Goal: Task Accomplishment & Management: Manage account settings

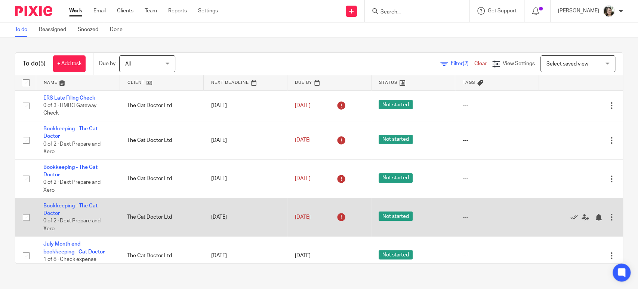
click at [56, 210] on td "Bookkeeping - The Cat Doctor 0 of 2 · Dext Prepare and Xero" at bounding box center [78, 217] width 84 height 38
click at [56, 206] on link "Bookkeeping - The Cat Doctor" at bounding box center [70, 209] width 54 height 13
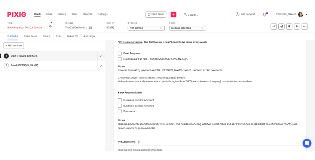
scroll to position [117, 0]
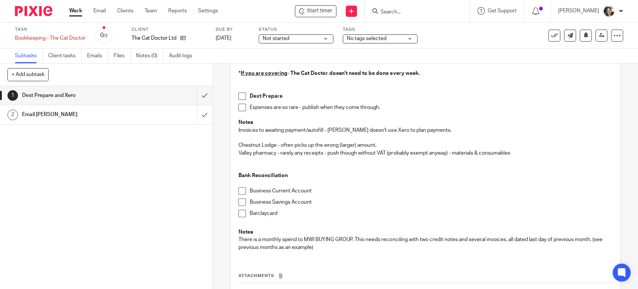
click at [299, 223] on p at bounding box center [424, 223] width 373 height 7
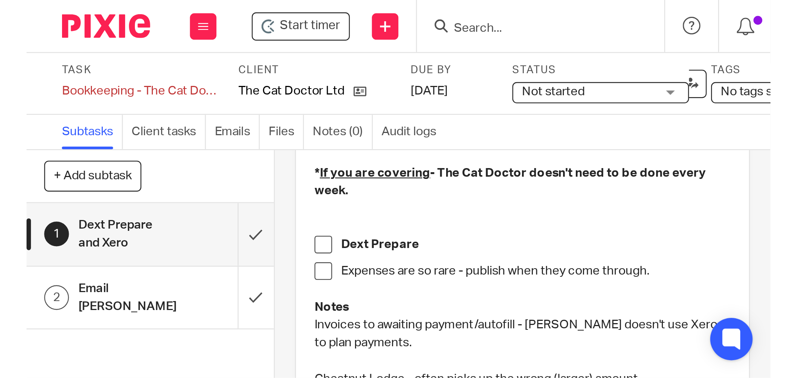
scroll to position [78, 0]
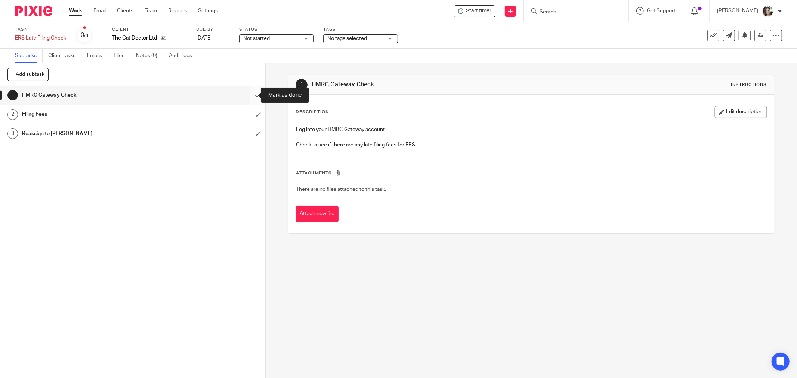
click at [246, 95] on input "submit" at bounding box center [132, 95] width 265 height 19
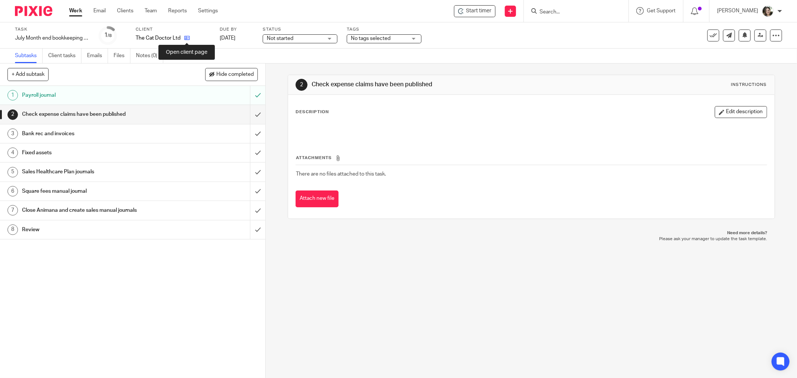
click at [187, 38] on icon at bounding box center [187, 38] width 6 height 6
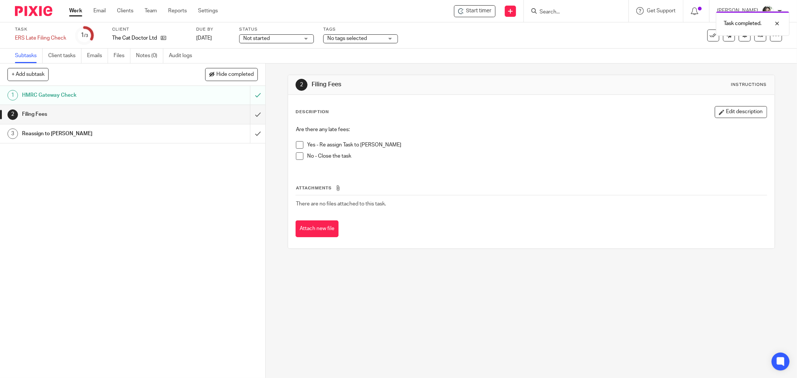
click at [299, 158] on span at bounding box center [299, 155] width 7 height 7
click at [704, 33] on div "Task completed. Subtask instruction updated." at bounding box center [594, 35] width 391 height 57
click at [706, 34] on div "Task completed. Subtask instruction updated." at bounding box center [594, 35] width 391 height 57
click at [708, 34] on div "Task completed. Subtask instruction updated." at bounding box center [594, 35] width 391 height 57
click at [775, 51] on div "Subtasks Client tasks Emails Files Notes (0) Audit logs" at bounding box center [398, 56] width 797 height 15
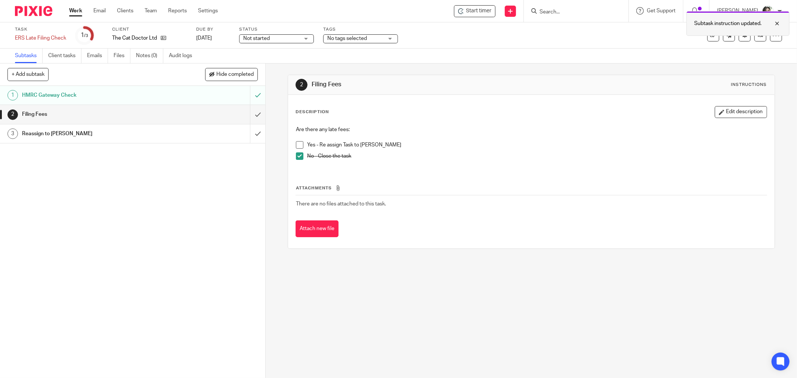
click at [781, 24] on div at bounding box center [772, 23] width 20 height 9
click at [710, 38] on icon at bounding box center [713, 35] width 7 height 7
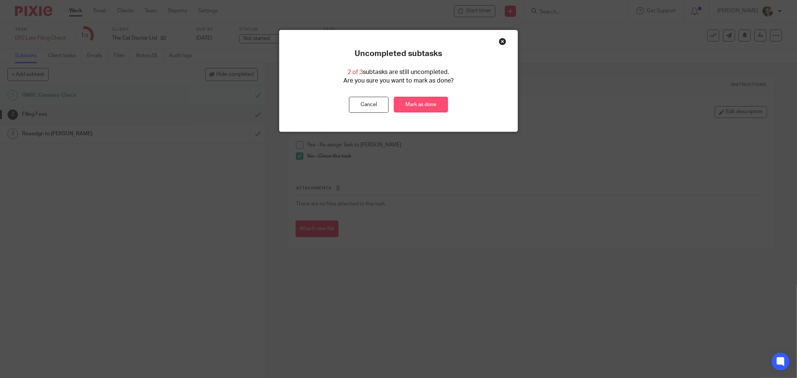
click at [434, 99] on link "Mark as done" at bounding box center [421, 105] width 54 height 16
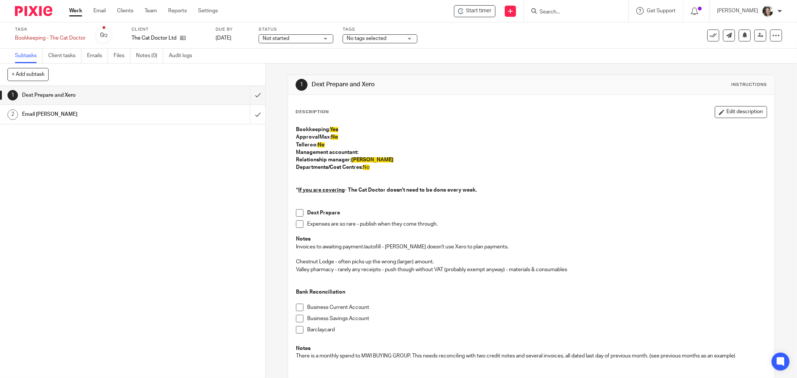
click at [296, 223] on span at bounding box center [299, 223] width 7 height 7
click at [252, 95] on input "submit" at bounding box center [132, 95] width 265 height 19
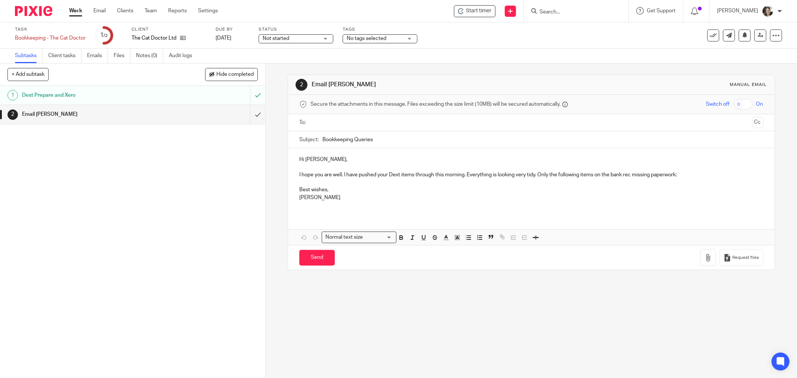
click at [553, 176] on p "I hope you are well. I have pushed your Dext items through this morning. Everyt…" at bounding box center [531, 174] width 464 height 7
drag, startPoint x: 342, startPoint y: 173, endPoint x: 694, endPoint y: 175, distance: 352.4
click at [694, 175] on p "I hope you are well. I have pushed your Dext items through this morning. Everyt…" at bounding box center [531, 174] width 464 height 7
click at [408, 198] on p "[PERSON_NAME]" at bounding box center [531, 197] width 464 height 7
drag, startPoint x: 465, startPoint y: 175, endPoint x: 691, endPoint y: 171, distance: 226.1
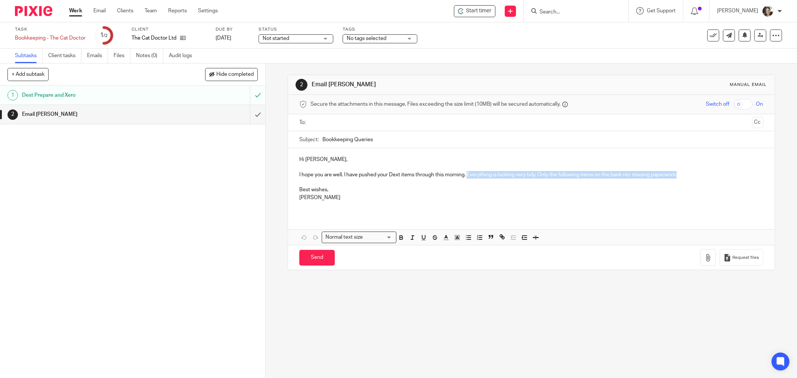
click at [691, 171] on p "I hope you are well. I have pushed your Dext items through this morning. Everyt…" at bounding box center [531, 174] width 464 height 7
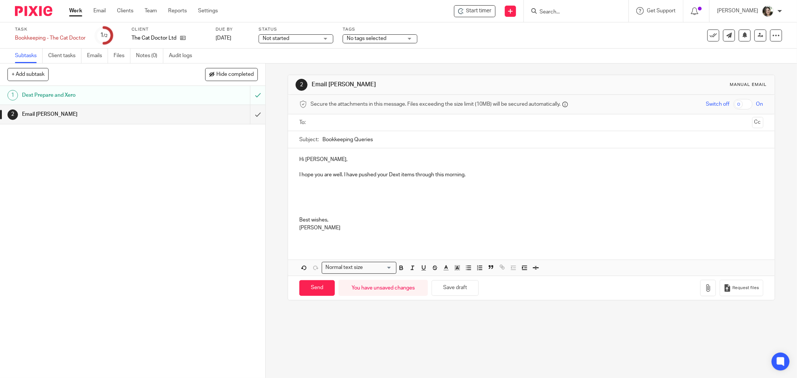
click at [314, 187] on p at bounding box center [531, 189] width 464 height 7
drag, startPoint x: 368, startPoint y: 191, endPoint x: 374, endPoint y: 191, distance: 5.6
click at [374, 191] on p "Have you had the VAT invoice for the" at bounding box center [531, 189] width 464 height 7
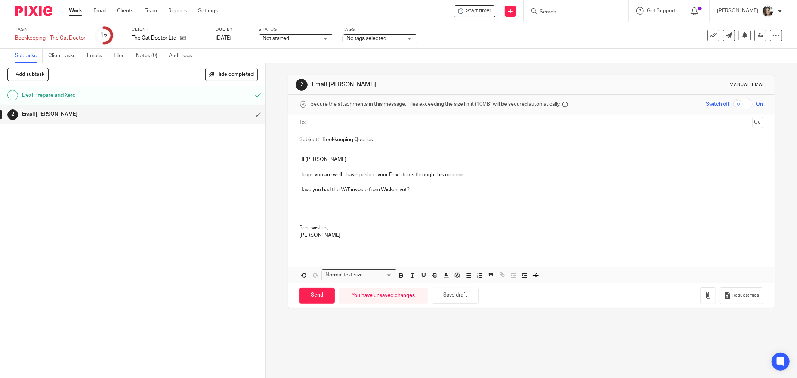
click at [342, 173] on p "I hope you are well. I have pushed your Dext items through this morning." at bounding box center [531, 174] width 464 height 7
click at [343, 174] on p "I hope you are well. I have pushed your Dext items through this morning." at bounding box center [531, 174] width 464 height 7
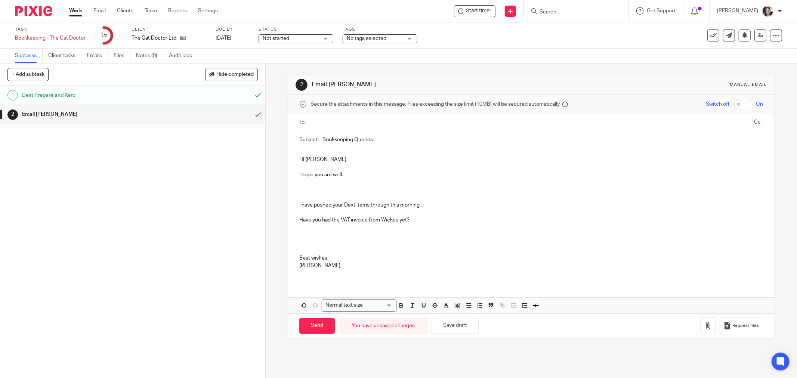
click at [367, 173] on p "I hope you are well." at bounding box center [531, 174] width 464 height 7
drag, startPoint x: 314, startPoint y: 176, endPoint x: 351, endPoint y: 175, distance: 37.4
click at [351, 175] on p "I hope you are well and the building work went well" at bounding box center [531, 174] width 464 height 7
click at [390, 175] on p "I hope the building work went well" at bounding box center [531, 174] width 464 height 7
click at [296, 205] on div "Hi Amy, I hope the building work went well and you are enjoying your new worksp…" at bounding box center [531, 215] width 487 height 134
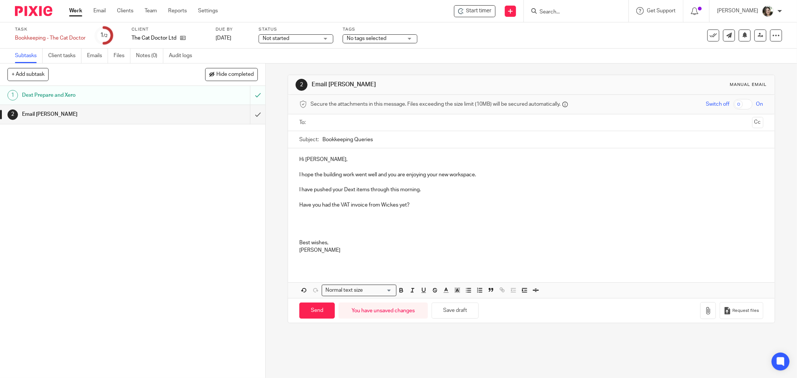
click at [417, 204] on p "Have you had the VAT invoice from Wickes yet?" at bounding box center [531, 204] width 464 height 7
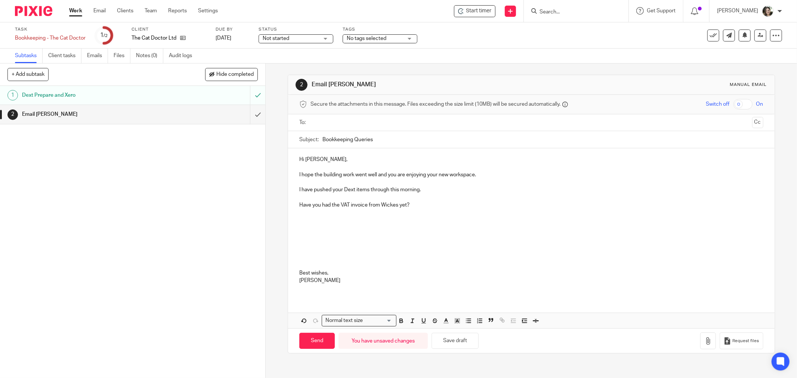
click at [333, 231] on p at bounding box center [531, 227] width 464 height 7
drag, startPoint x: 311, startPoint y: 228, endPoint x: 316, endPoint y: 229, distance: 5.1
click at [316, 229] on p "The £86.50 of gifts purchased from Tesco on 12 August," at bounding box center [531, 227] width 464 height 7
click at [439, 228] on p "The £68.50 of gifts purchased from Tesco on 12 August," at bounding box center [531, 227] width 464 height 7
click at [442, 226] on p "The £68.50 of gifts purchased from Tesco on 12 August," at bounding box center [531, 227] width 464 height 7
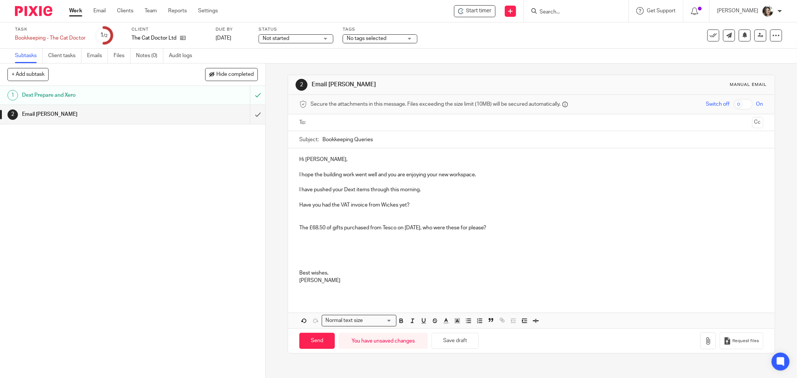
click at [382, 197] on p at bounding box center [531, 197] width 464 height 7
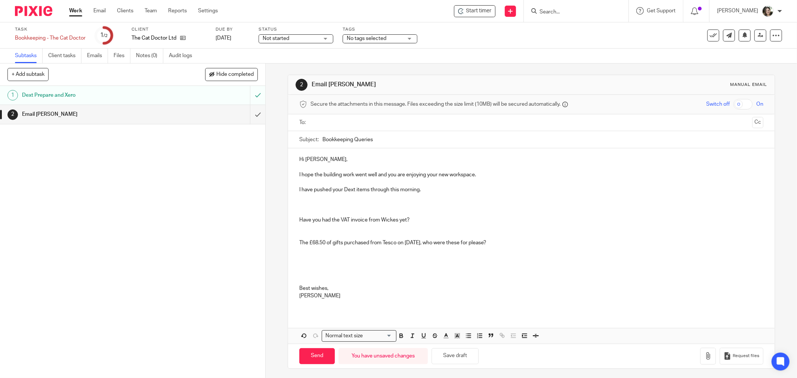
click at [337, 202] on p at bounding box center [531, 204] width 464 height 7
click at [704, 357] on icon "button" at bounding box center [707, 355] width 7 height 7
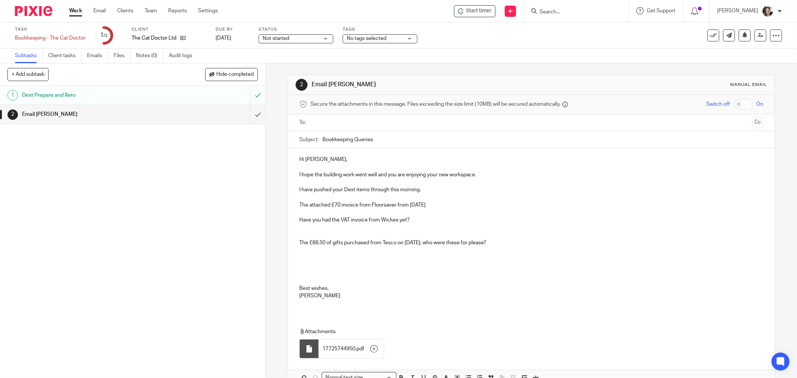
click at [433, 203] on p "The attached £70 invoice from Floorsaver from 9 July" at bounding box center [531, 204] width 464 height 7
click at [428, 205] on p "The attached £70 invoice from Floorsaver from 9 July" at bounding box center [531, 204] width 464 height 7
drag, startPoint x: 592, startPoint y: 203, endPoint x: 594, endPoint y: 213, distance: 10.4
click at [592, 204] on p "The attached £70 invoice from Floorsaver from 9 July suggests that it has been …" at bounding box center [531, 204] width 464 height 7
click at [590, 207] on p "The attached £70 invoice from Floorsaver from 9 July suggests that it has been …" at bounding box center [531, 204] width 464 height 7
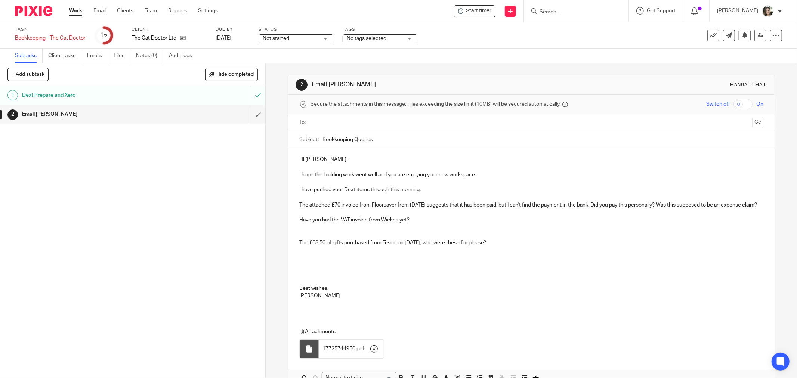
click at [304, 247] on p "The £68.50 of gifts purchased from Tesco on 12 August, who were these for pleas…" at bounding box center [531, 242] width 464 height 7
click at [291, 251] on div "Hi Amy, I hope the building work went well and you are enjoying your new worksp…" at bounding box center [531, 230] width 487 height 164
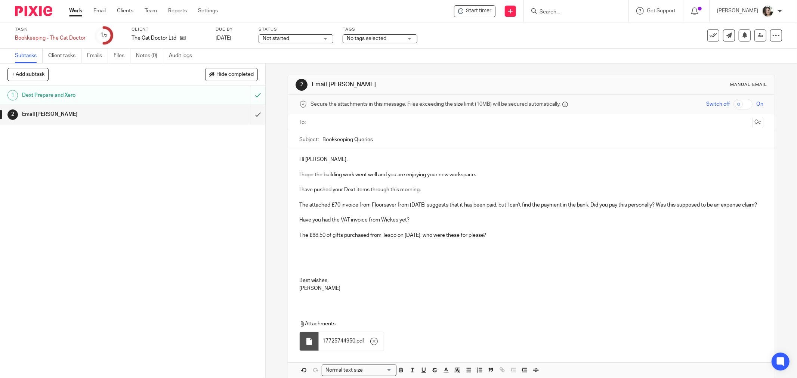
click at [314, 254] on p at bounding box center [531, 250] width 464 height 7
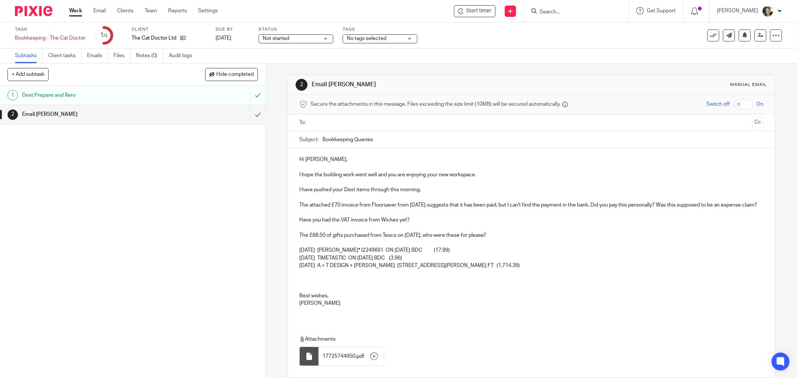
click at [305, 247] on p at bounding box center [531, 242] width 464 height 7
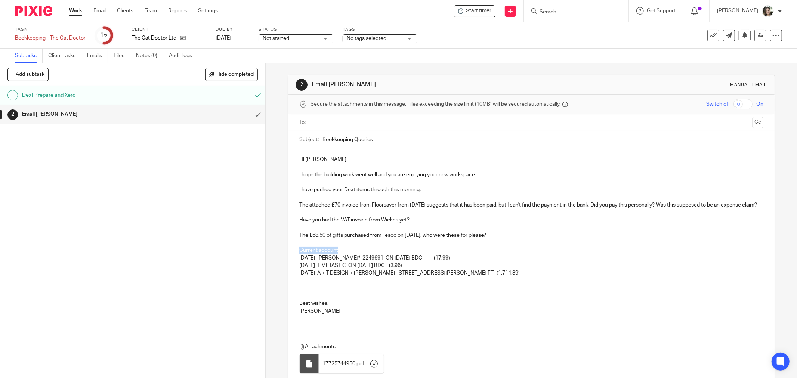
drag, startPoint x: 313, startPoint y: 257, endPoint x: 291, endPoint y: 256, distance: 22.4
click at [291, 256] on div "Hi Amy, I hope the building work went well and you are enjoying your new worksp…" at bounding box center [531, 238] width 487 height 180
click at [314, 284] on p at bounding box center [531, 280] width 464 height 7
click at [321, 300] on p at bounding box center [531, 295] width 464 height 7
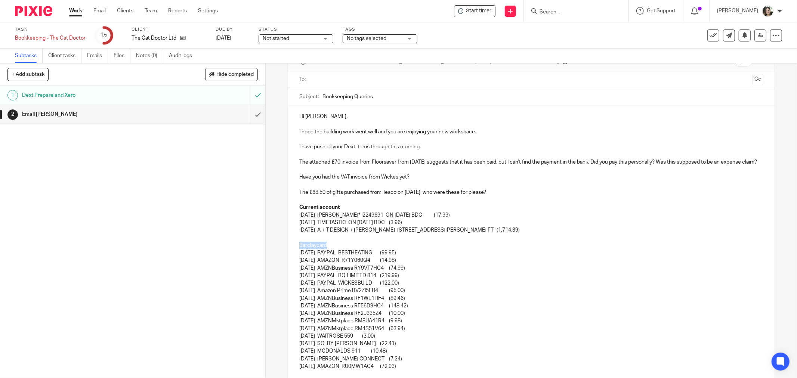
drag, startPoint x: 326, startPoint y: 250, endPoint x: 283, endPoint y: 253, distance: 43.4
click at [283, 253] on div "2 Email Amy Manual email Secure the attachments in this message. Files exceedin…" at bounding box center [531, 221] width 531 height 315
click at [345, 272] on p "21 Jul 2025 AMZNBusiness RY9VT7HC4 (74.99)" at bounding box center [531, 268] width 464 height 7
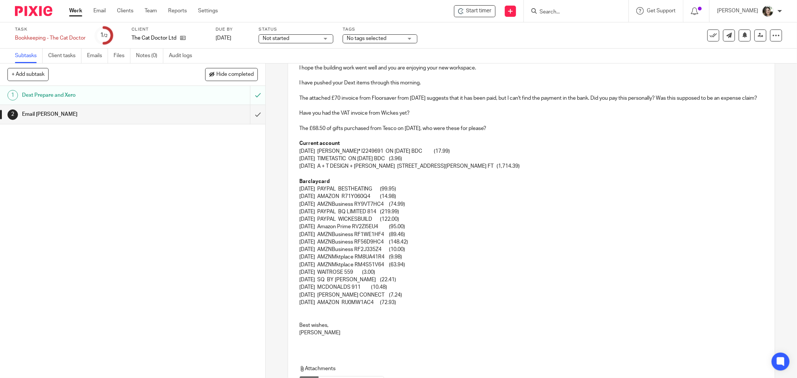
scroll to position [84, 0]
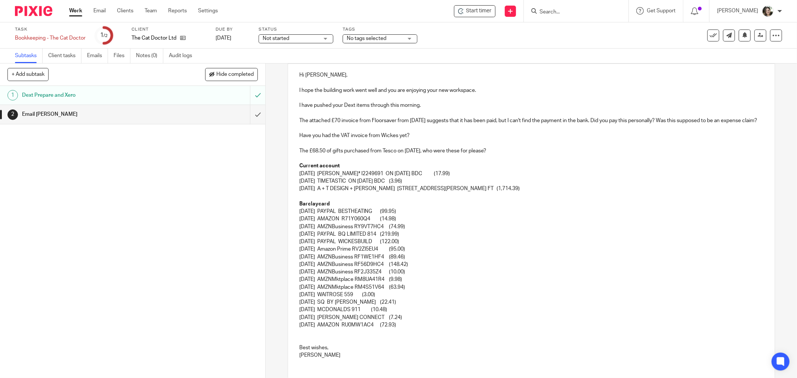
click at [507, 155] on p "The £68.50 of gifts purchased from Tesco on 12 August, who were these for pleas…" at bounding box center [531, 150] width 464 height 7
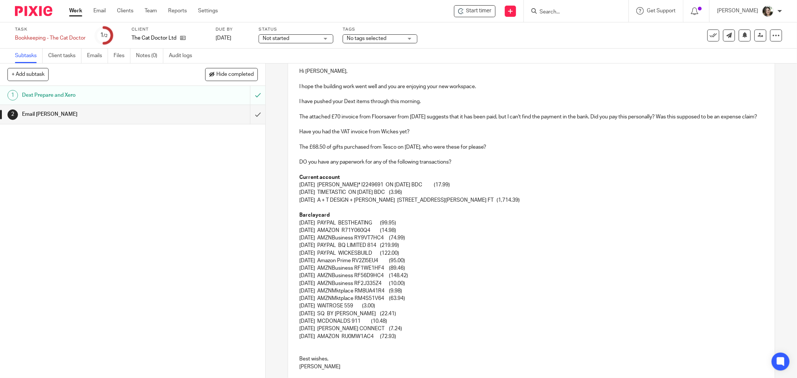
scroll to position [43, 0]
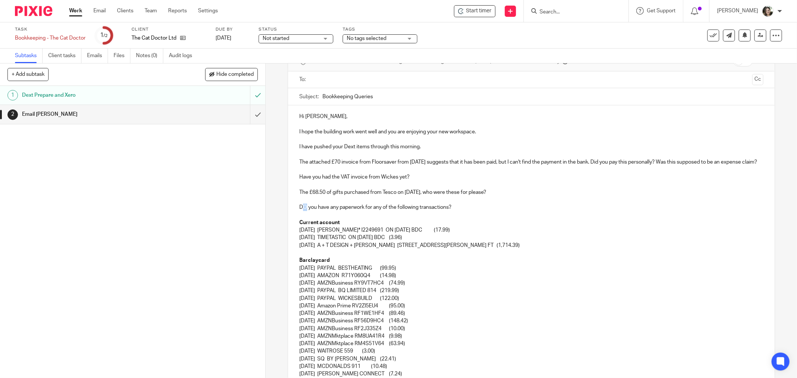
click at [301, 211] on p "DO you have any paperwork for any of the following transactions?" at bounding box center [531, 207] width 464 height 7
click at [462, 204] on p at bounding box center [531, 199] width 464 height 7
click at [493, 130] on p "I hope the building work went well and you are enjoying your new workspace." at bounding box center [531, 131] width 464 height 7
click at [482, 142] on p at bounding box center [531, 139] width 464 height 7
click at [297, 161] on div "Hi Amy, I hope the building work went well and you are enjoying your new worksp…" at bounding box center [531, 267] width 487 height 324
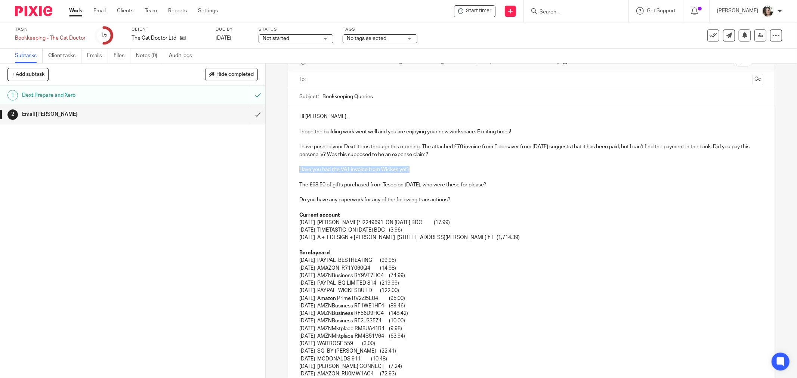
drag, startPoint x: 298, startPoint y: 169, endPoint x: 410, endPoint y: 171, distance: 111.8
click at [410, 171] on p "Have you had the VAT invoice from Wickes yet?" at bounding box center [531, 169] width 464 height 7
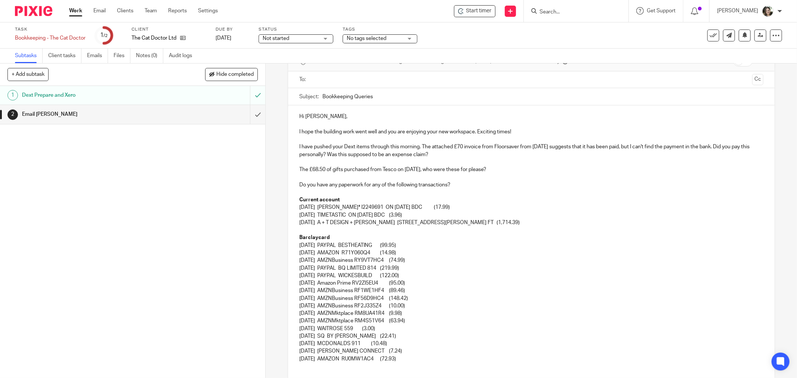
click at [294, 185] on div "Hi Amy, I hope the building work went well and you are enjoying your new worksp…" at bounding box center [531, 255] width 487 height 301
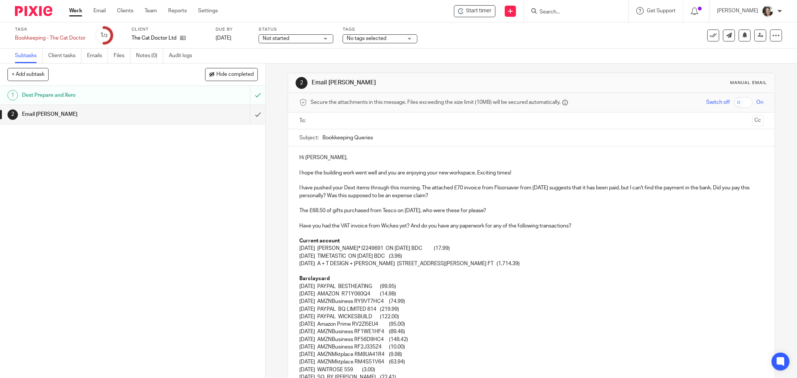
scroll to position [1, 0]
click at [409, 226] on p "Have you had the VAT invoice from Wickes yet? And do you have any paperwork for…" at bounding box center [531, 226] width 464 height 7
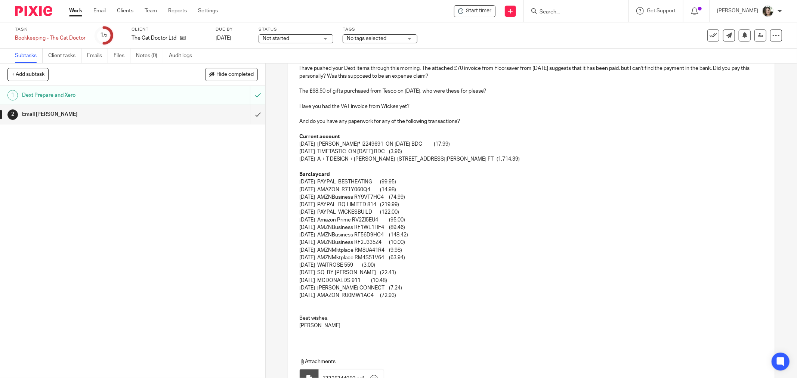
scroll to position [126, 0]
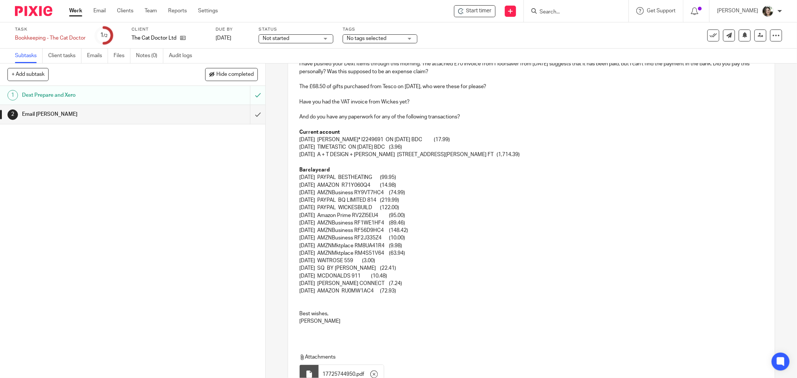
drag, startPoint x: 321, startPoint y: 302, endPoint x: 321, endPoint y: 294, distance: 7.5
click at [321, 301] on p at bounding box center [531, 298] width 464 height 7
click at [327, 312] on p "Finally," at bounding box center [531, 313] width 464 height 7
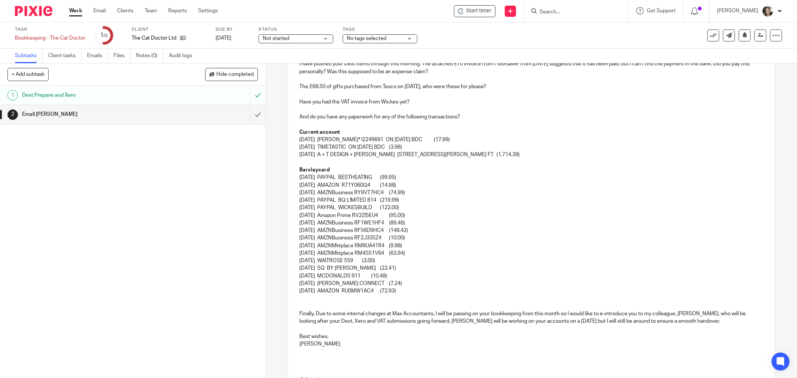
click at [319, 313] on p "Finally, Due to some internal changes at Max Accountants, I will be passing on …" at bounding box center [531, 317] width 464 height 15
drag, startPoint x: 521, startPoint y: 320, endPoint x: 547, endPoint y: 320, distance: 25.8
click at [547, 320] on p "Finally, due to some internal changes at Max Accountants, I will be passing on …" at bounding box center [531, 317] width 464 height 15
click at [528, 322] on p "Finally, due to some internal changes at Max Accountants, I will be passing on …" at bounding box center [531, 317] width 464 height 15
click at [673, 320] on p "Finally, due to some internal changes at Max Accountants, I will be passing on …" at bounding box center [531, 317] width 464 height 15
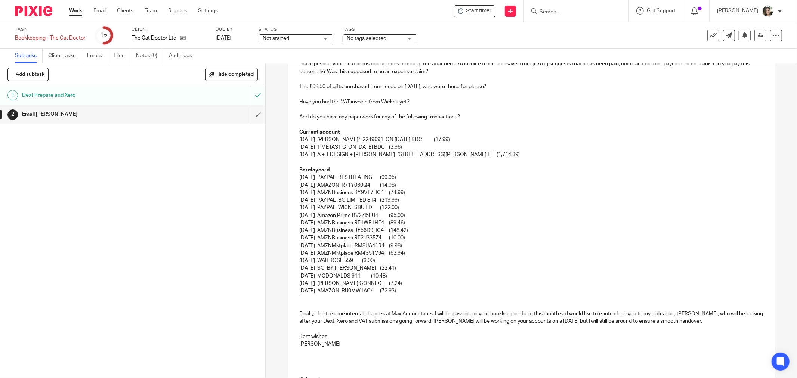
click at [321, 360] on div "Hi Amy, I hope the building work went well and you are enjoying your new worksp…" at bounding box center [531, 191] width 487 height 339
click at [334, 326] on p at bounding box center [531, 329] width 464 height 7
click at [331, 345] on p at bounding box center [531, 343] width 464 height 7
click at [303, 337] on p "It's been an absolute pleasure working with you for the last three years." at bounding box center [531, 336] width 464 height 7
click at [388, 354] on p "Best wishes," at bounding box center [531, 351] width 464 height 7
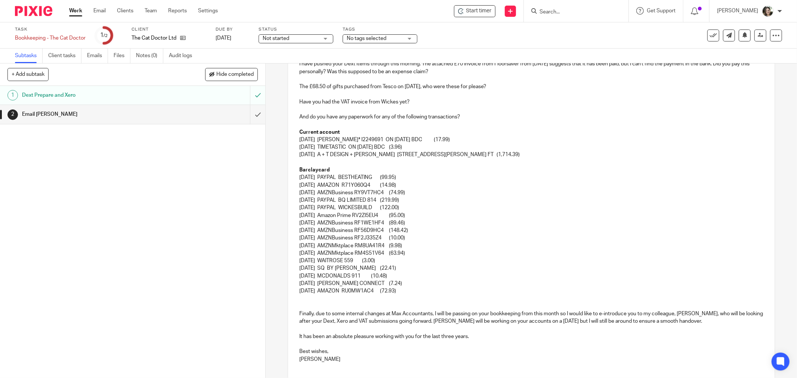
click at [364, 357] on p "Barbara" at bounding box center [531, 359] width 464 height 7
click at [451, 338] on p "It has been an absolute pleasure working with you for the last three years." at bounding box center [531, 336] width 464 height 7
click at [453, 338] on p "It has been an absolute pleasure working with you for the last three years." at bounding box center [531, 336] width 464 height 7
click at [432, 349] on p "Best wishes," at bounding box center [531, 351] width 464 height 7
click at [354, 359] on p "Barbara" at bounding box center [531, 359] width 464 height 7
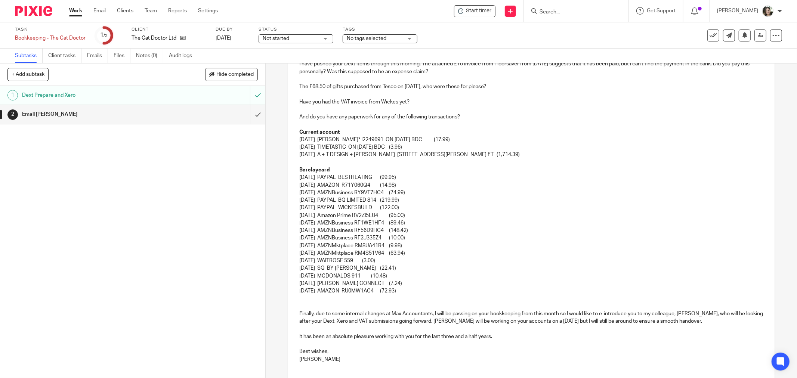
click at [348, 364] on p at bounding box center [531, 366] width 464 height 7
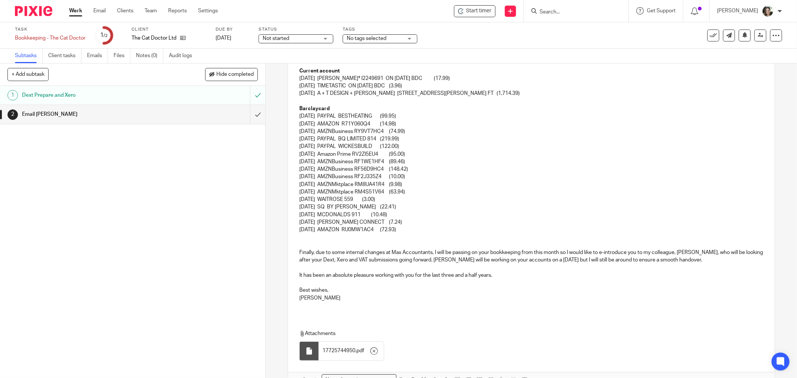
scroll to position [209, 0]
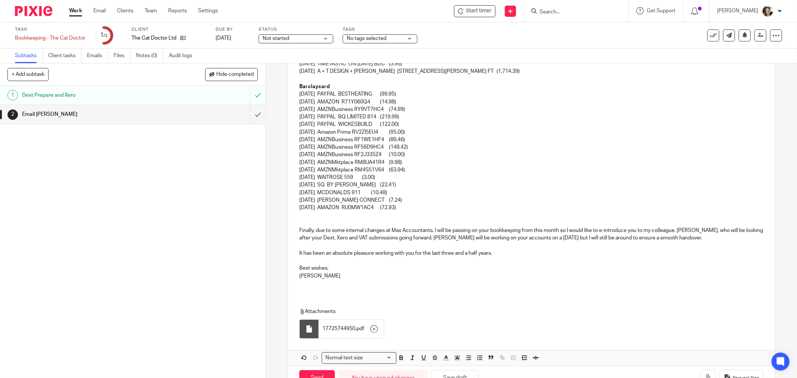
click at [312, 223] on p at bounding box center [531, 222] width 464 height 7
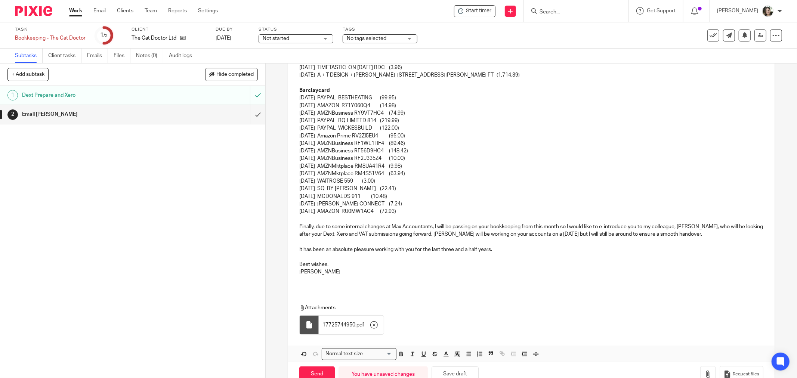
scroll to position [207, 0]
click at [313, 285] on div "Hi Amy, I hope the building work went well and you are enjoying your new worksp…" at bounding box center [531, 114] width 487 height 346
click at [311, 289] on div "Hi Amy, I hope the building work went well and you are enjoying your new worksp…" at bounding box center [531, 150] width 487 height 419
click at [320, 279] on p at bounding box center [531, 277] width 464 height 7
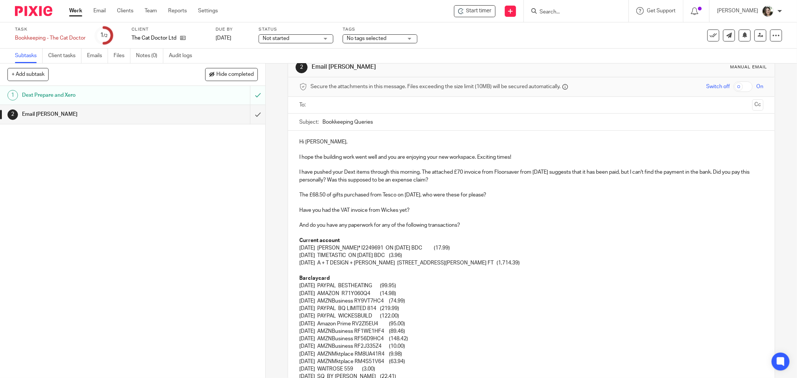
scroll to position [0, 0]
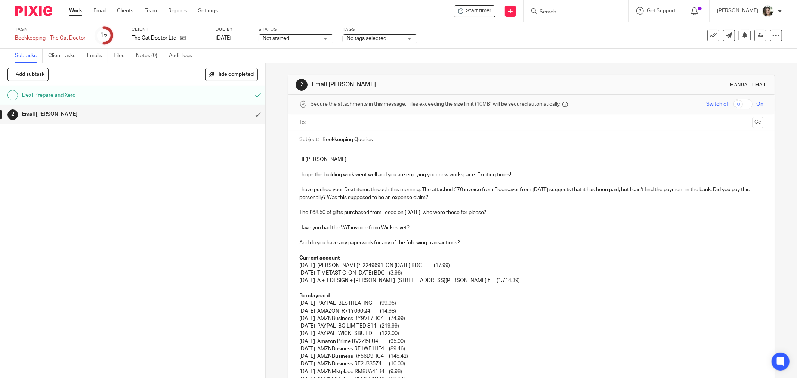
drag, startPoint x: 352, startPoint y: 141, endPoint x: 431, endPoint y: 139, distance: 78.9
click at [431, 139] on input "Bookkeeping Queries" at bounding box center [543, 139] width 441 height 17
type input "Bookkeeping 22/08/2025"
click at [391, 120] on input "text" at bounding box center [531, 122] width 436 height 9
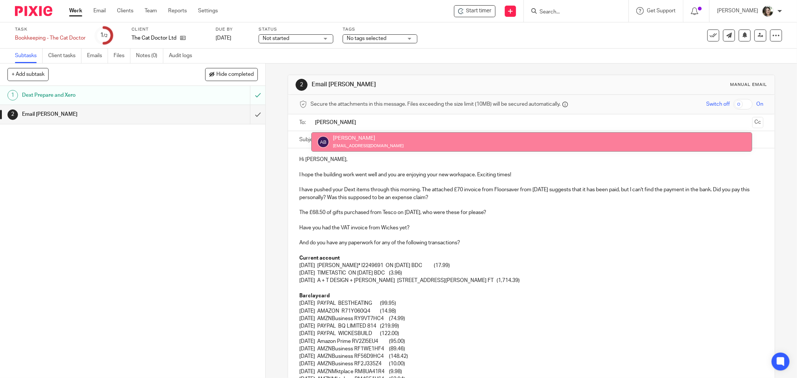
type input "amy"
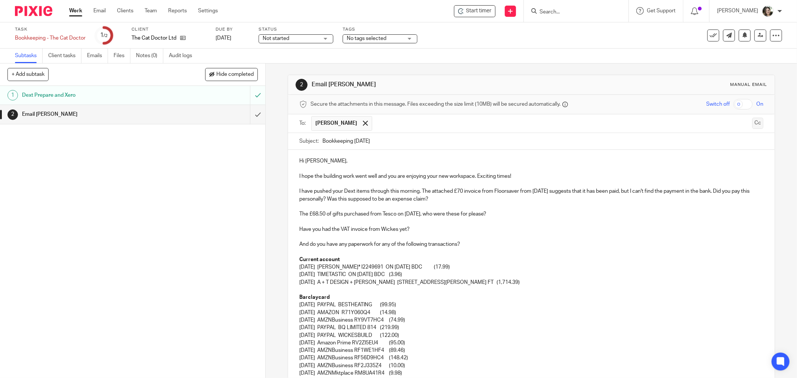
click at [752, 122] on button "Cc" at bounding box center [757, 123] width 11 height 11
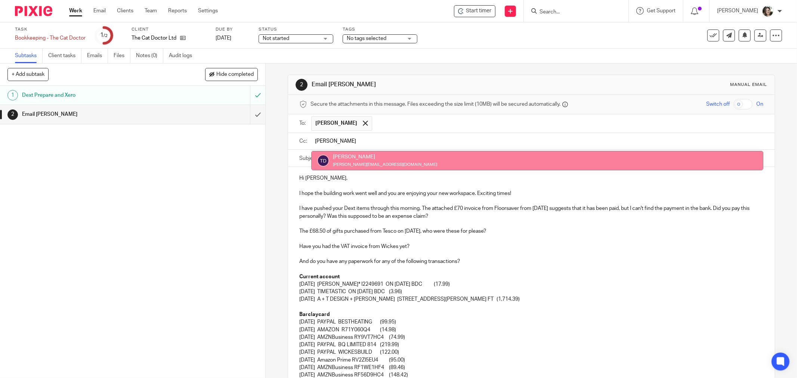
type input "tom"
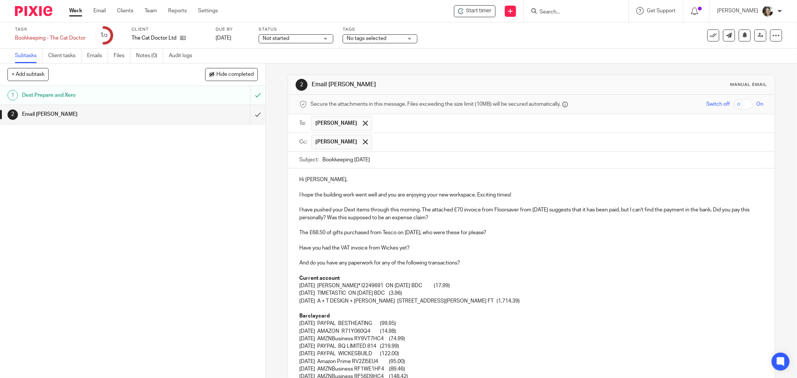
click at [392, 145] on input "text" at bounding box center [568, 142] width 385 height 15
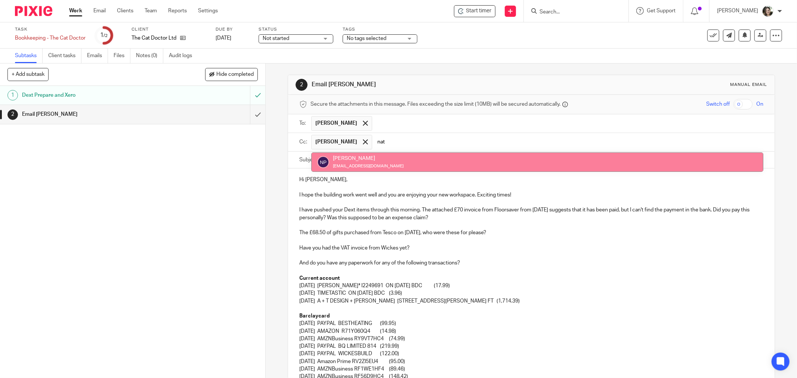
type input "nat"
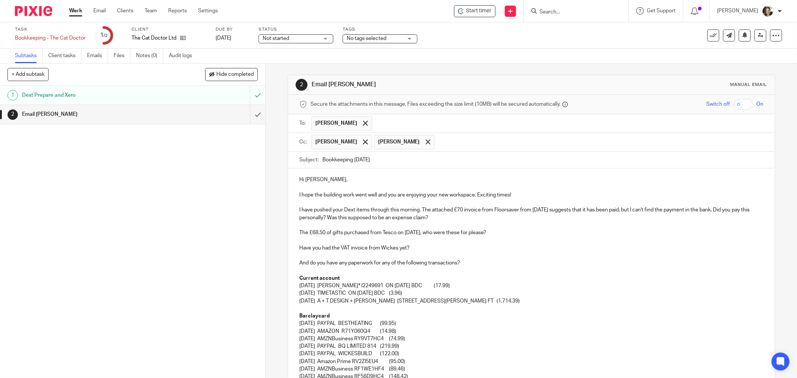
click at [371, 182] on p "Hi Amy," at bounding box center [531, 179] width 464 height 7
click at [427, 215] on p "I have pushed your Dext items through this morning. The attached £70 invoice fr…" at bounding box center [531, 213] width 464 height 15
click at [425, 248] on p "Have you had the VAT invoice from Wickes yet?" at bounding box center [531, 247] width 464 height 7
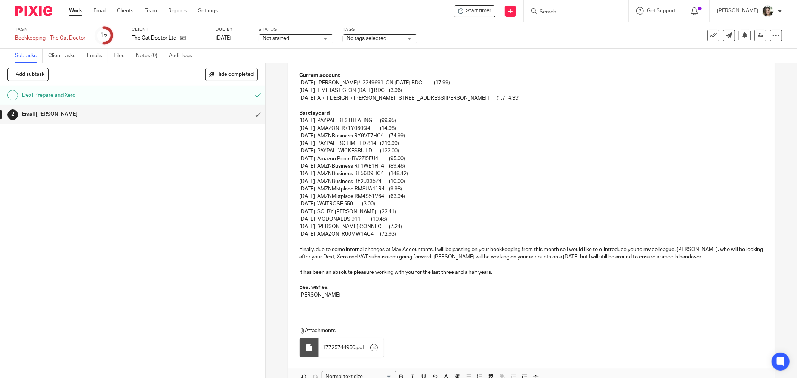
scroll to position [207, 0]
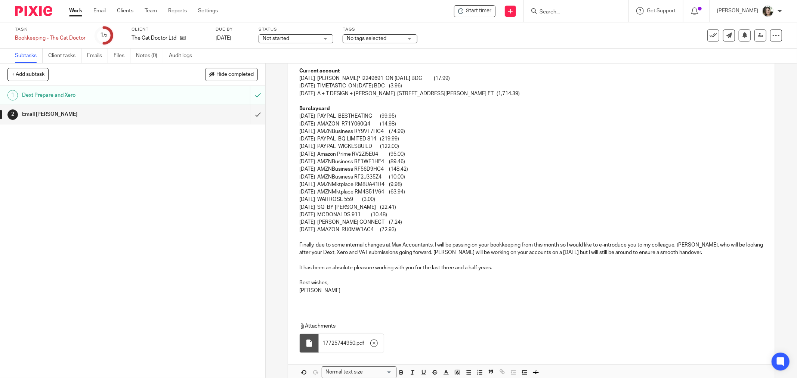
click at [324, 308] on div "Hi Amy, I hope the building work went well and you are enjoying your new worksp…" at bounding box center [531, 170] width 487 height 419
click at [321, 300] on p at bounding box center [531, 297] width 464 height 7
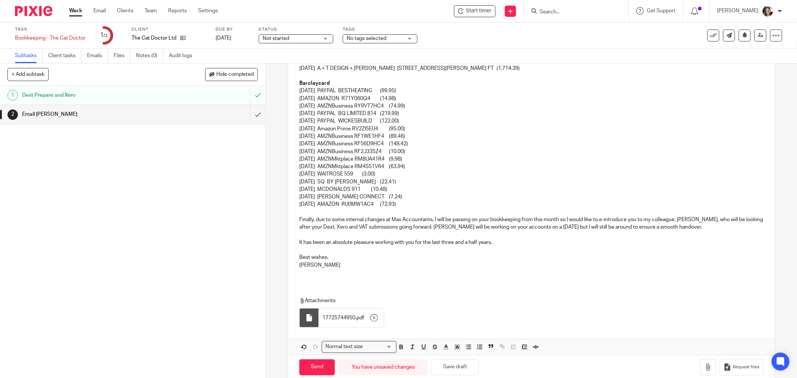
scroll to position [247, 0]
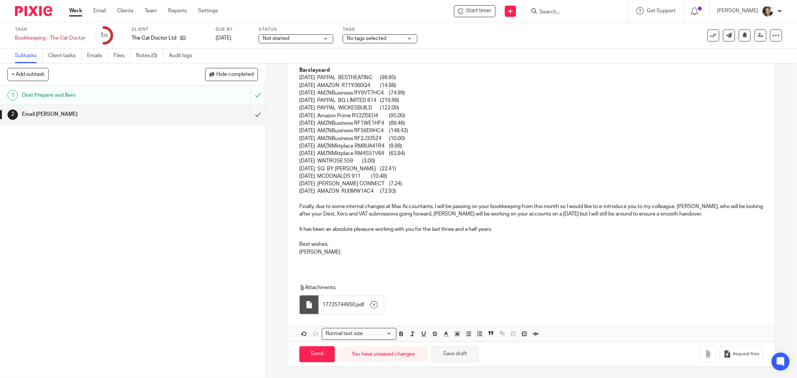
click at [449, 351] on button "Save draft" at bounding box center [455, 354] width 47 height 16
click at [312, 356] on input "Send" at bounding box center [317, 354] width 36 height 16
type input "Sent"
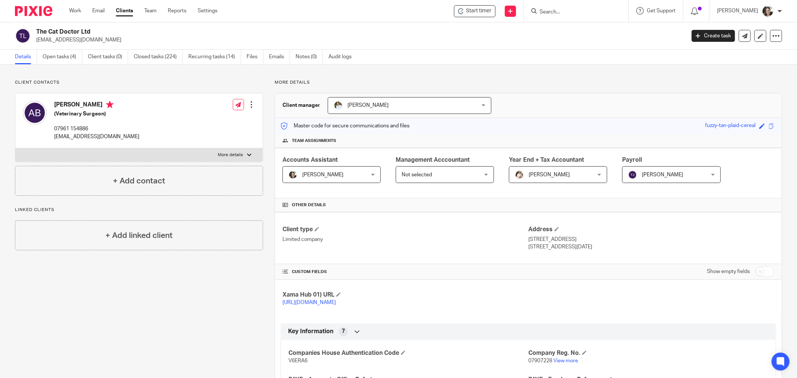
click at [339, 174] on span "[PERSON_NAME]" at bounding box center [326, 175] width 74 height 16
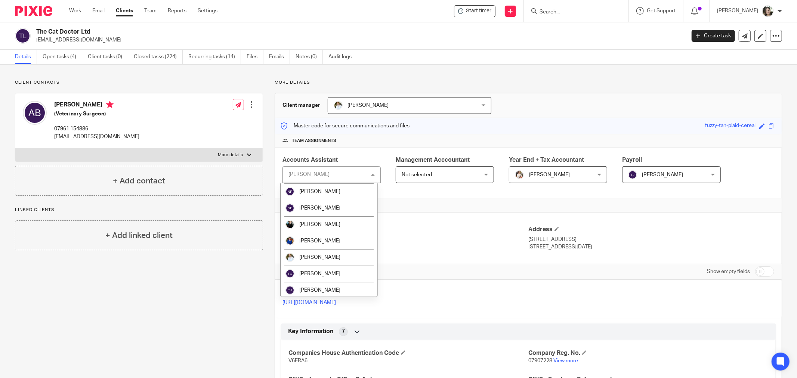
scroll to position [247, 0]
click at [315, 252] on li "[PERSON_NAME]" at bounding box center [329, 255] width 97 height 16
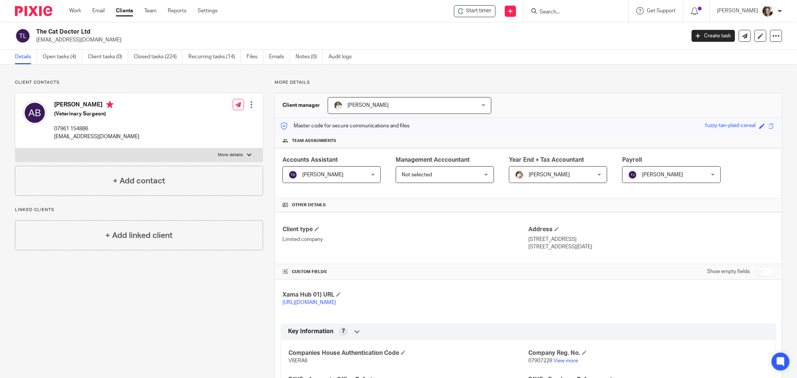
click at [398, 202] on div "Other details" at bounding box center [528, 205] width 507 height 14
click at [213, 57] on link "Recurring tasks (14)" at bounding box center [214, 57] width 53 height 15
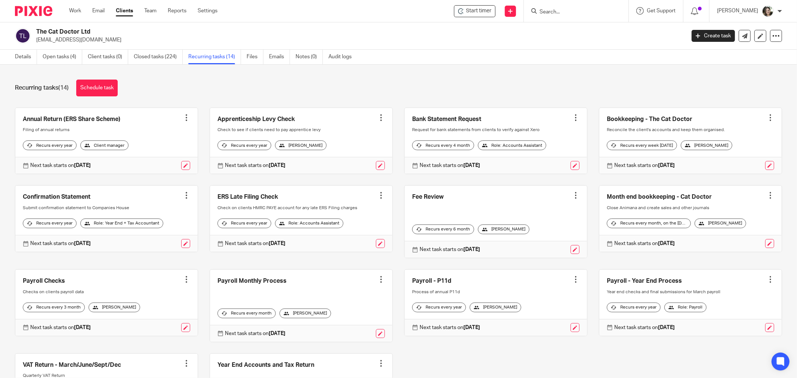
click at [648, 121] on link at bounding box center [690, 141] width 182 height 66
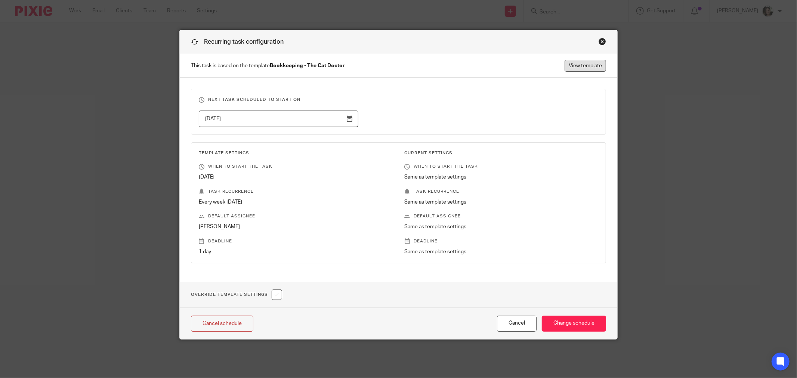
click at [577, 66] on link "View template" at bounding box center [585, 66] width 41 height 12
click at [599, 44] on div "Close this dialog window" at bounding box center [602, 41] width 7 height 7
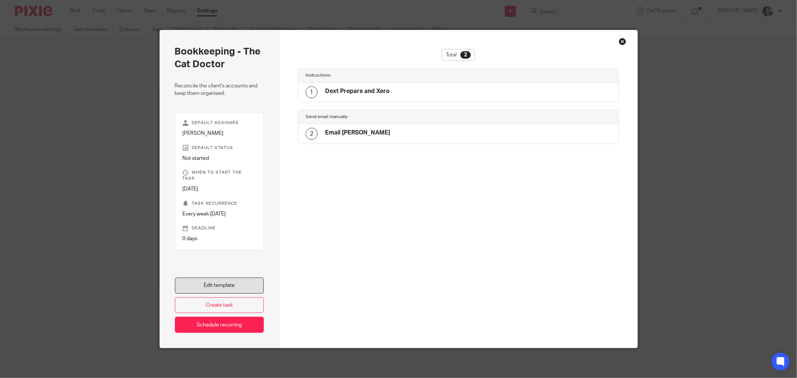
click at [229, 286] on link "Edit template" at bounding box center [219, 286] width 89 height 16
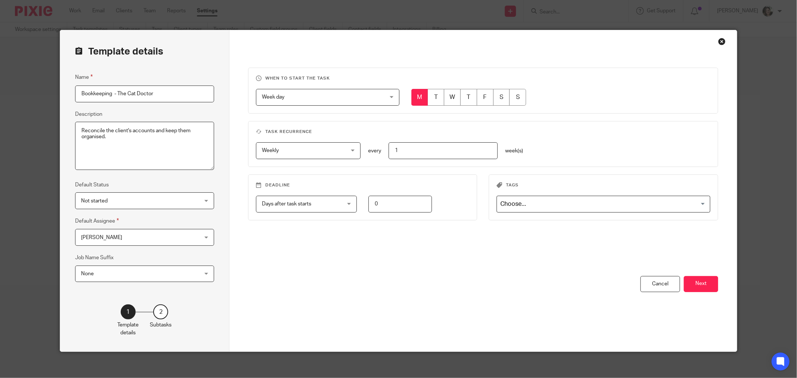
click at [118, 238] on span "[PERSON_NAME]" at bounding box center [134, 237] width 106 height 16
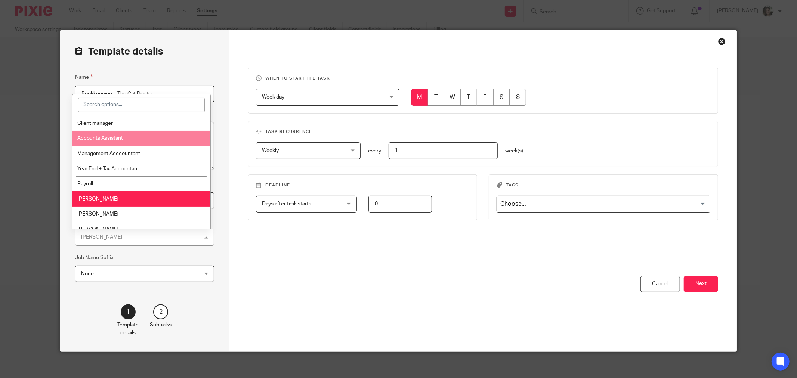
click at [122, 140] on span "Accounts Assistant" at bounding box center [100, 138] width 46 height 5
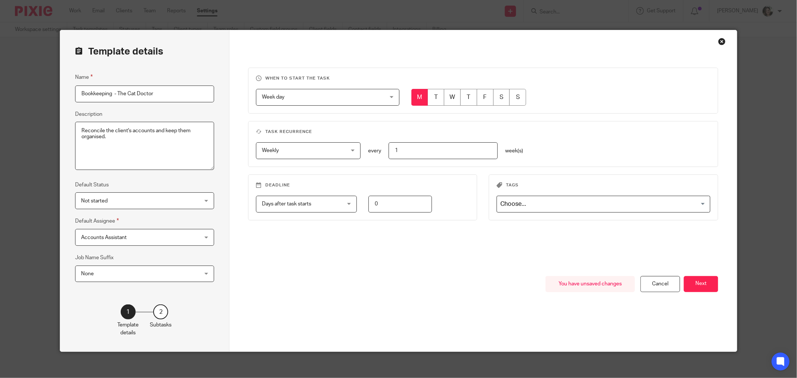
click at [482, 98] on input "radio" at bounding box center [485, 97] width 17 height 17
radio input "true"
click at [703, 283] on button "Next" at bounding box center [701, 284] width 34 height 16
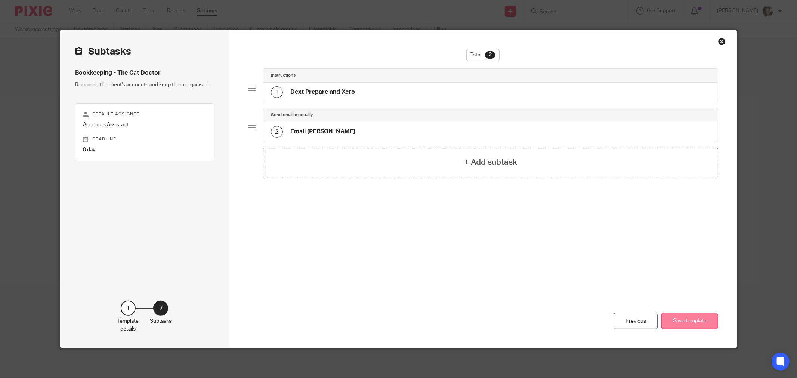
click at [689, 323] on button "Save template" at bounding box center [689, 321] width 57 height 16
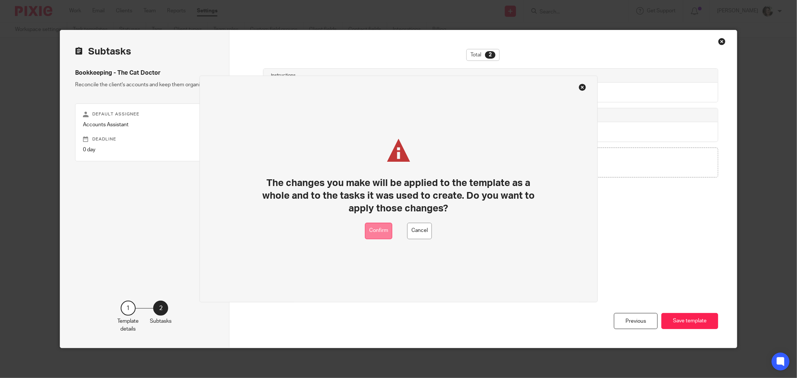
click at [377, 231] on button "Confirm" at bounding box center [378, 231] width 27 height 17
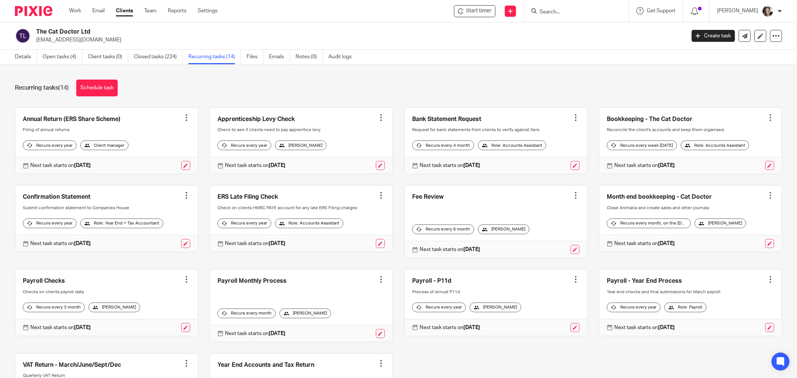
click at [686, 210] on link at bounding box center [690, 219] width 182 height 66
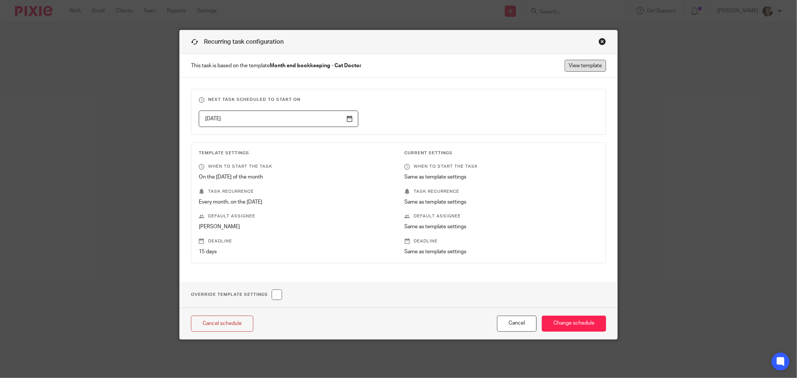
click at [573, 67] on link "View template" at bounding box center [585, 66] width 41 height 12
click at [600, 42] on div "Close this dialog window" at bounding box center [602, 41] width 7 height 7
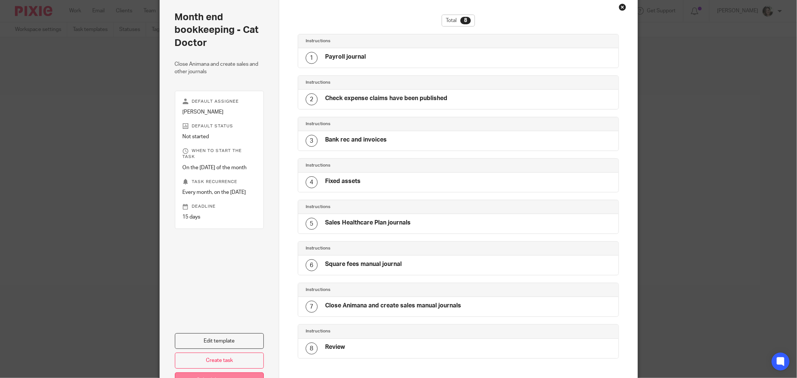
scroll to position [47, 0]
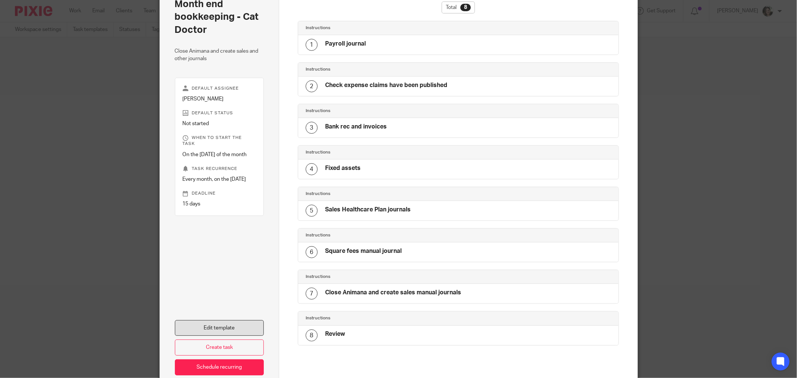
click at [217, 326] on link "Edit template" at bounding box center [219, 328] width 89 height 16
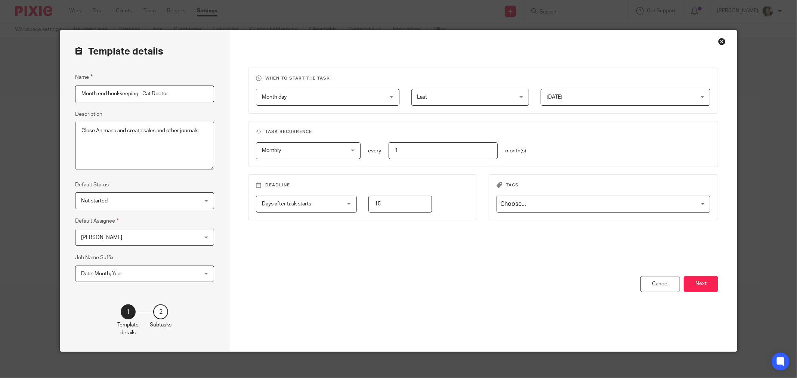
click at [101, 238] on span "[PERSON_NAME]" at bounding box center [101, 237] width 41 height 5
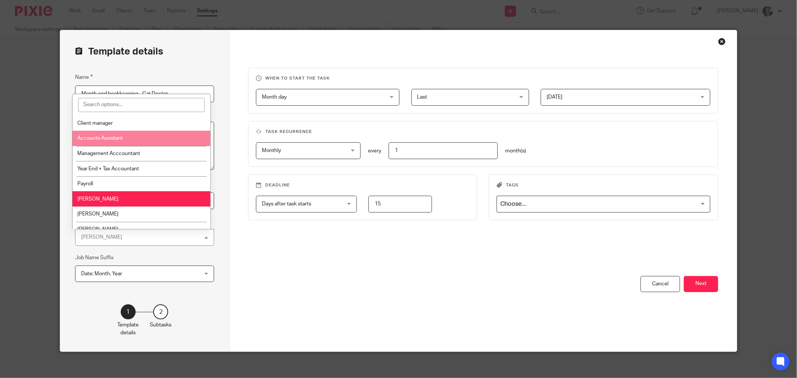
click at [109, 143] on li "Accounts Assistant" at bounding box center [141, 138] width 138 height 15
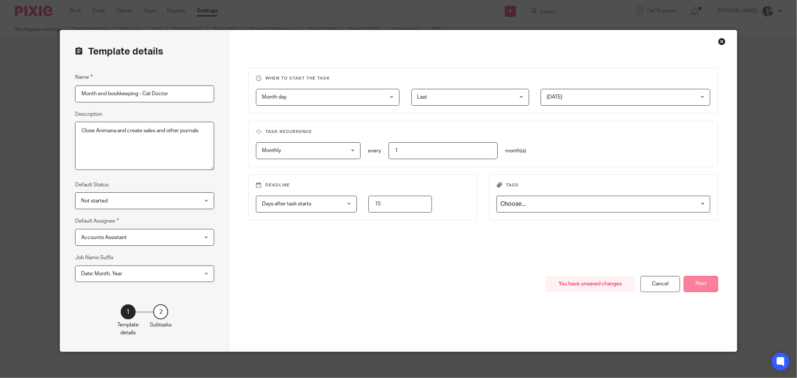
click at [703, 282] on button "Next" at bounding box center [701, 284] width 34 height 16
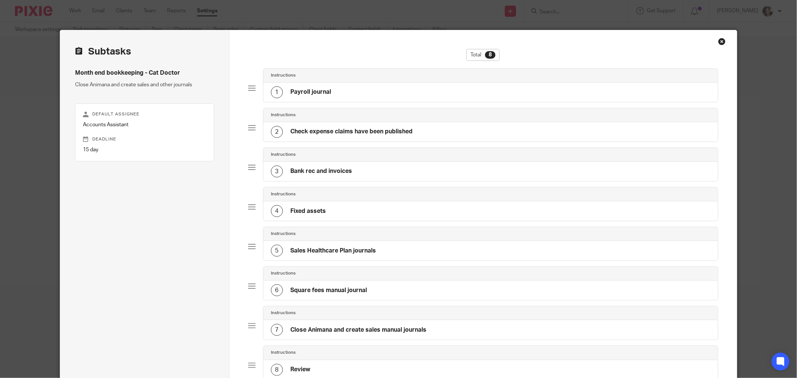
scroll to position [121, 0]
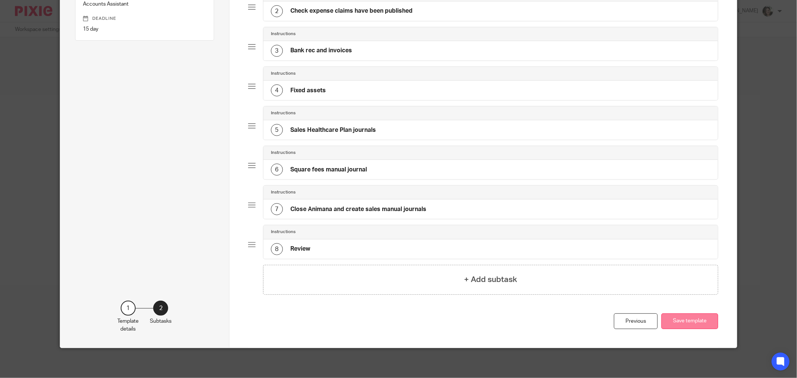
click at [676, 322] on button "Save template" at bounding box center [689, 322] width 57 height 16
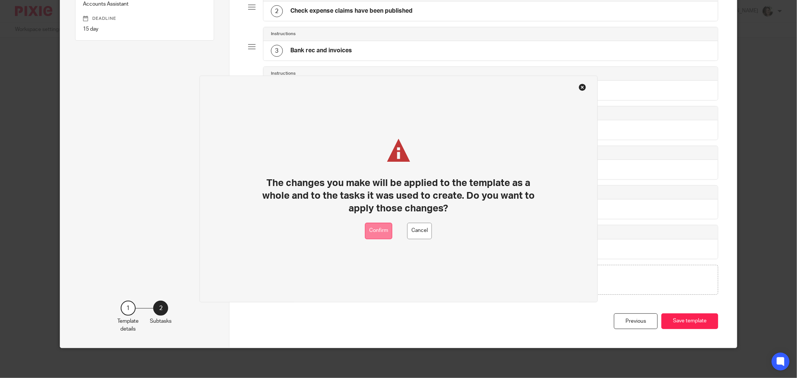
click at [376, 231] on button "Confirm" at bounding box center [378, 231] width 27 height 17
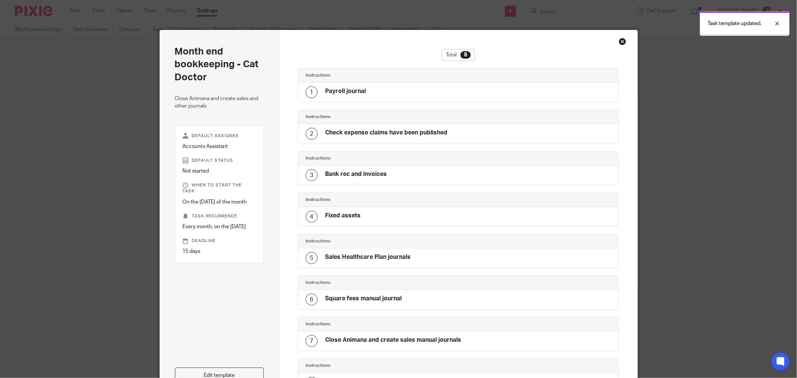
scroll to position [6, 0]
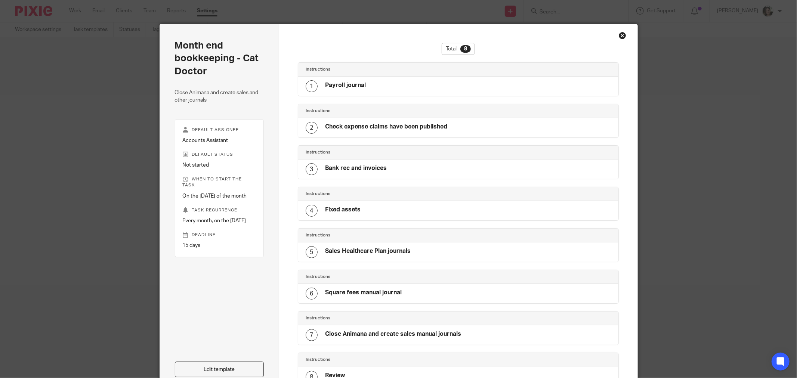
click at [619, 35] on div "Close this dialog window" at bounding box center [622, 35] width 7 height 7
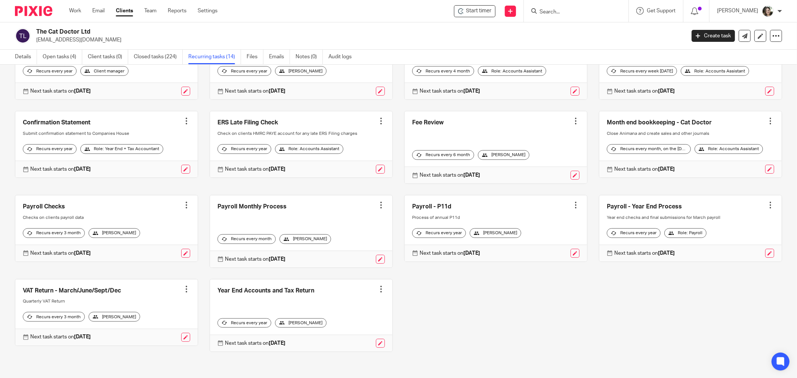
scroll to position [81, 0]
click at [100, 297] on link at bounding box center [106, 313] width 182 height 66
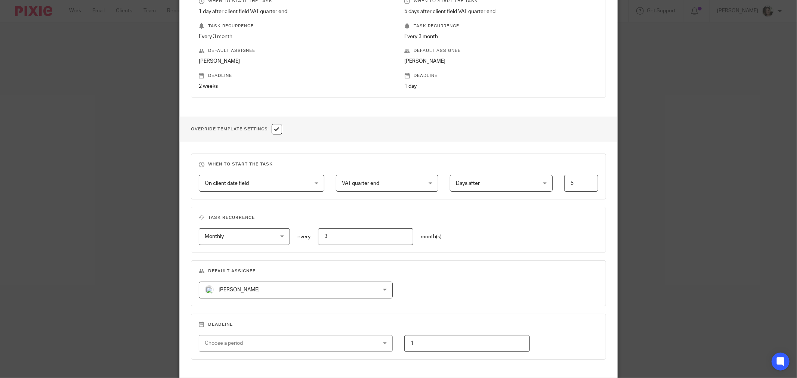
scroll to position [166, 0]
click at [289, 290] on span "[PERSON_NAME]" at bounding box center [280, 290] width 150 height 16
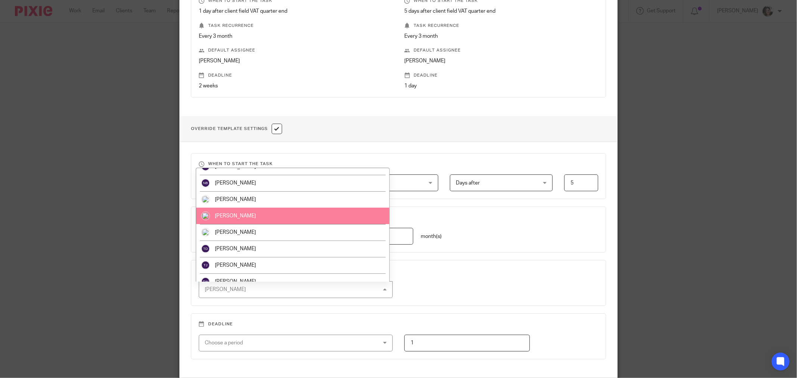
scroll to position [232, 0]
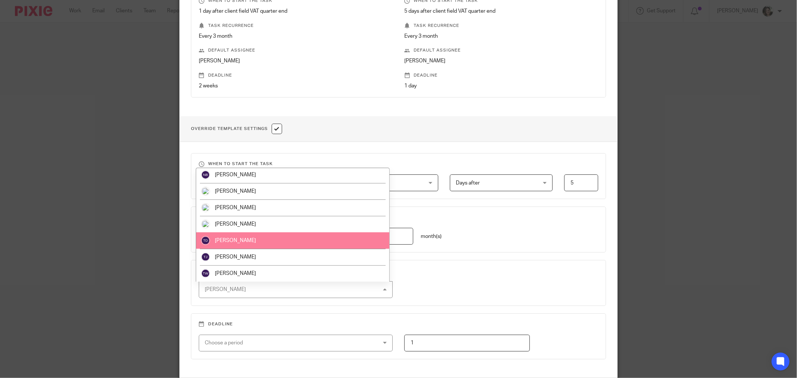
click at [247, 236] on li "[PERSON_NAME]" at bounding box center [292, 240] width 193 height 16
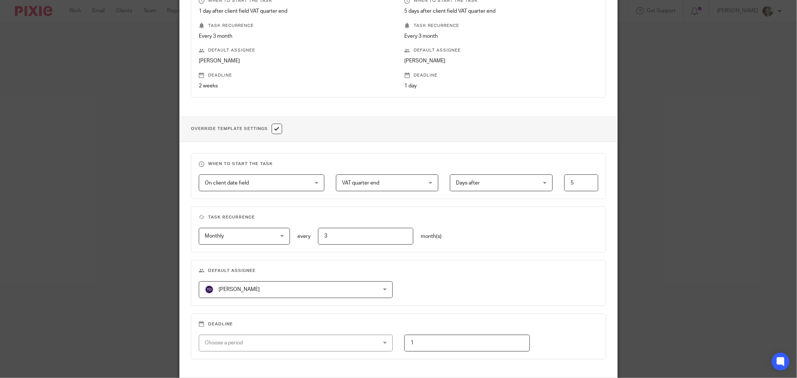
scroll to position [228, 0]
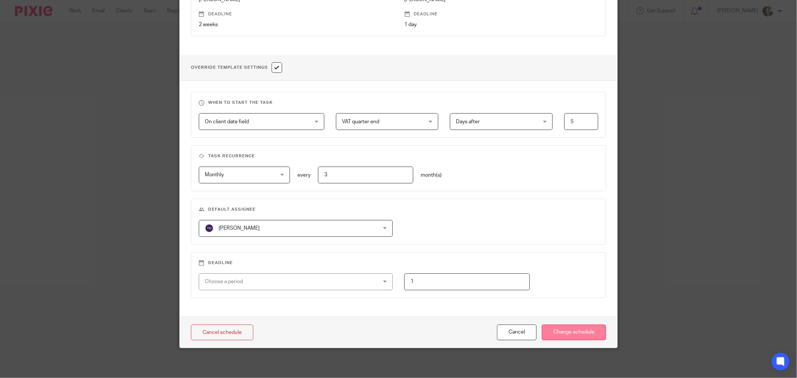
click at [568, 334] on input "Change schedule" at bounding box center [574, 333] width 64 height 16
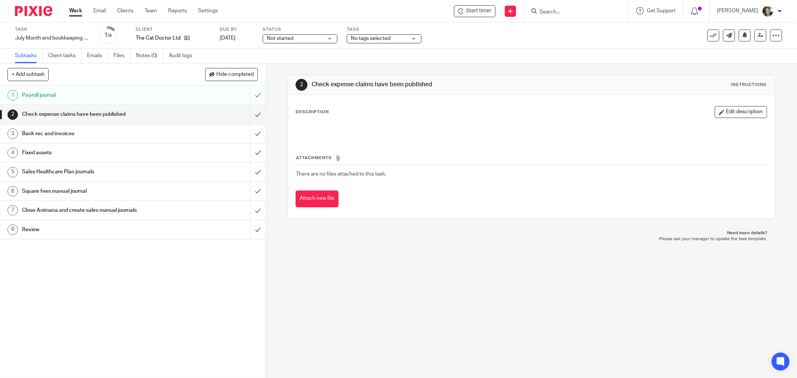
click at [75, 94] on h1 "Payroll journal" at bounding box center [95, 95] width 147 height 11
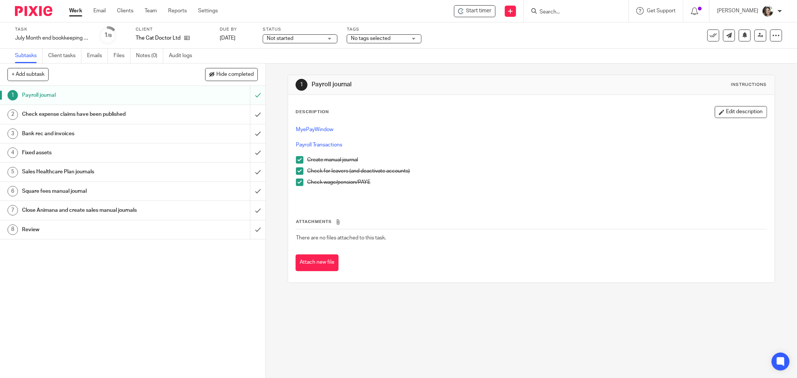
click at [75, 113] on h1 "Check expense claims have been published" at bounding box center [95, 114] width 147 height 11
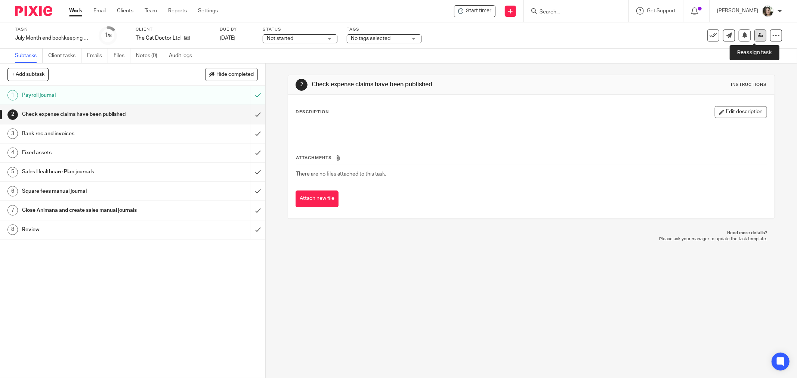
click at [758, 36] on icon at bounding box center [761, 36] width 6 height 6
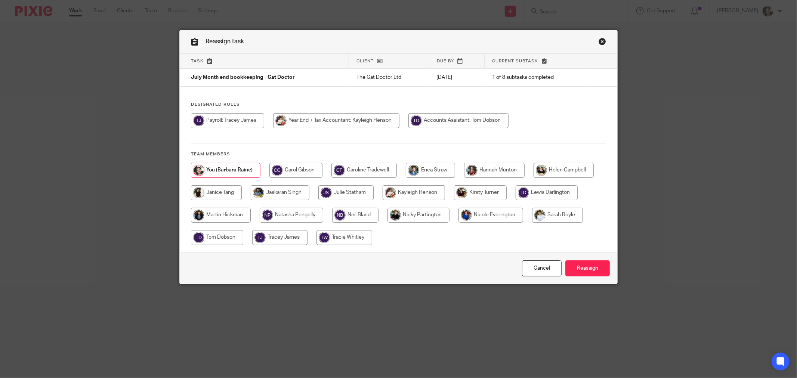
click at [217, 241] on input "radio" at bounding box center [217, 237] width 52 height 15
radio input "true"
click at [586, 266] on input "Reassign" at bounding box center [587, 268] width 44 height 16
